Goal: Information Seeking & Learning: Learn about a topic

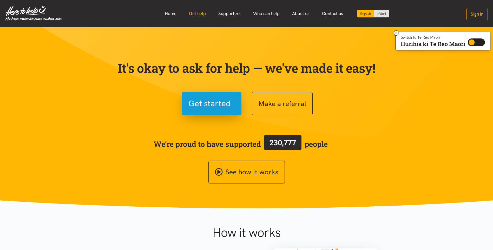
click at [192, 16] on link "Get help" at bounding box center [197, 13] width 29 height 11
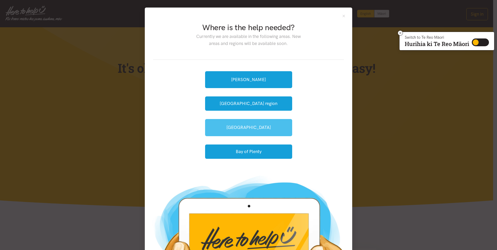
click at [252, 129] on link "[GEOGRAPHIC_DATA]" at bounding box center [248, 127] width 87 height 17
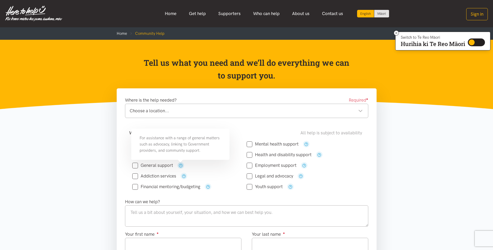
click at [180, 164] on icon "button" at bounding box center [181, 165] width 4 height 4
click at [305, 147] on button "button" at bounding box center [306, 144] width 6 height 6
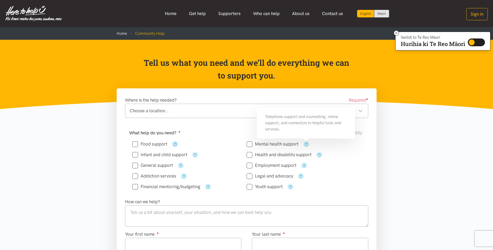
click at [174, 145] on icon "button" at bounding box center [175, 144] width 4 height 4
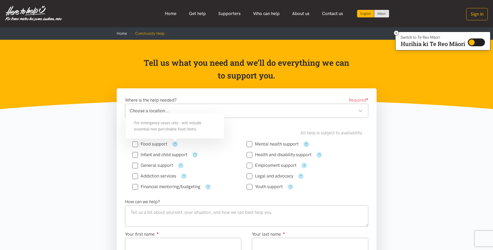
click at [306, 146] on icon "button" at bounding box center [306, 144] width 4 height 4
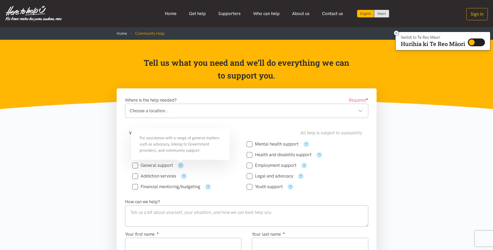
click at [179, 166] on icon "button" at bounding box center [181, 165] width 4 height 4
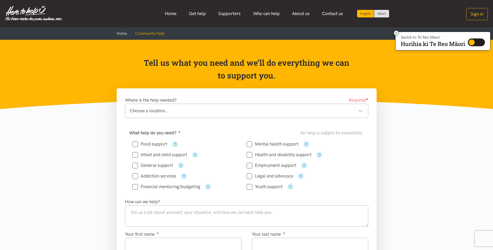
click at [211, 173] on div "Addiction services" at bounding box center [189, 176] width 114 height 6
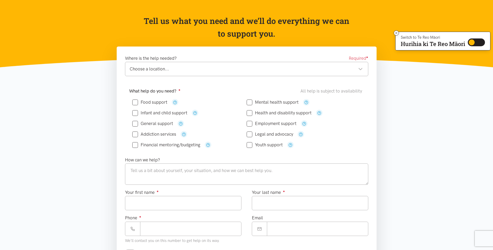
scroll to position [52, 0]
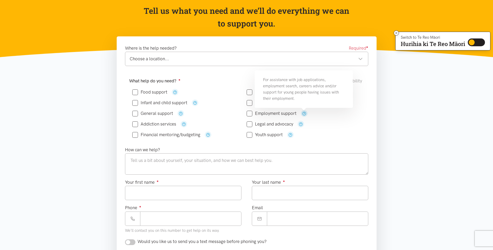
click at [305, 113] on icon "button" at bounding box center [304, 113] width 4 height 4
click at [310, 122] on div "Legal and advocacy" at bounding box center [304, 124] width 114 height 6
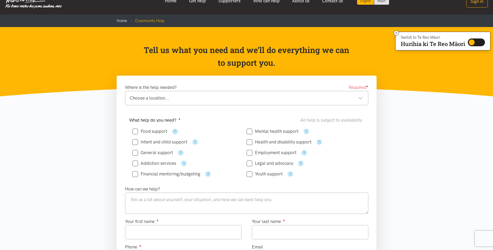
scroll to position [0, 0]
